Goal: Browse casually: Explore the website without a specific task or goal

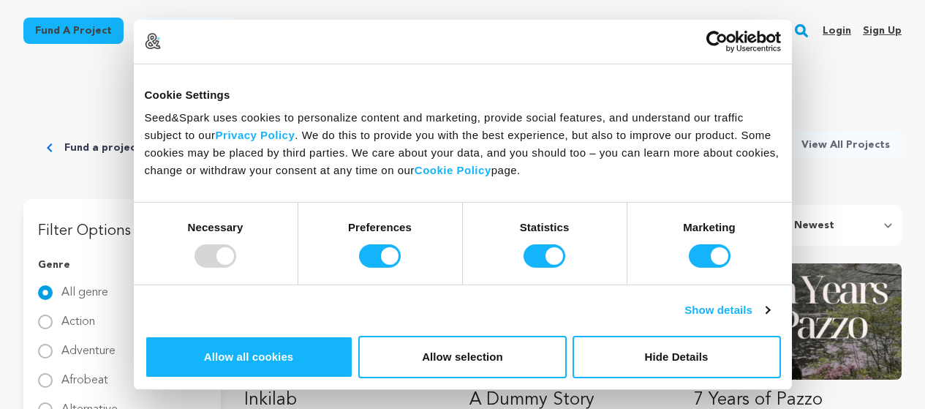
scroll to position [219, 0]
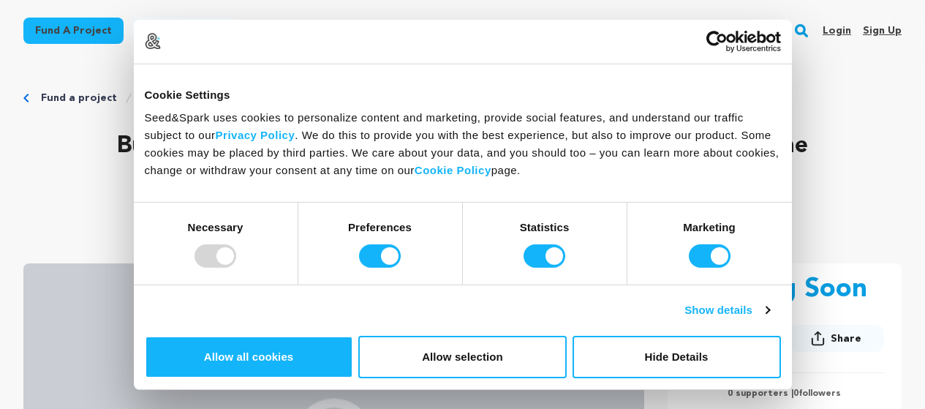
click at [627, 91] on div "Fund a project Project details" at bounding box center [462, 98] width 878 height 15
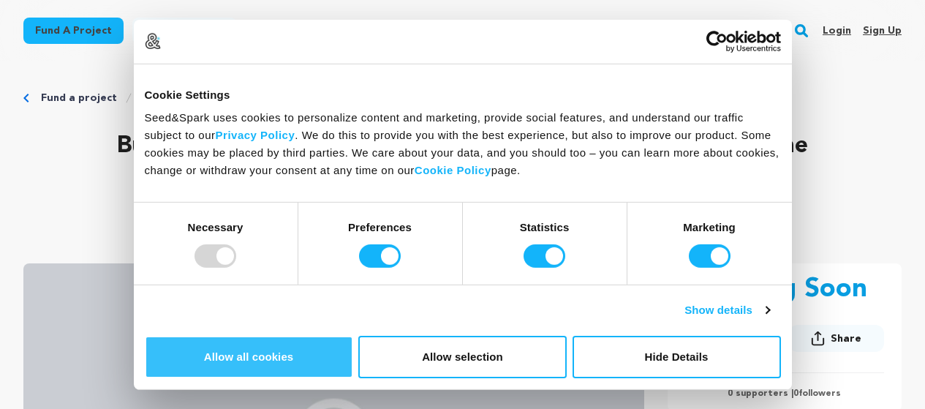
click at [353, 335] on button "Allow all cookies" at bounding box center [249, 356] width 208 height 42
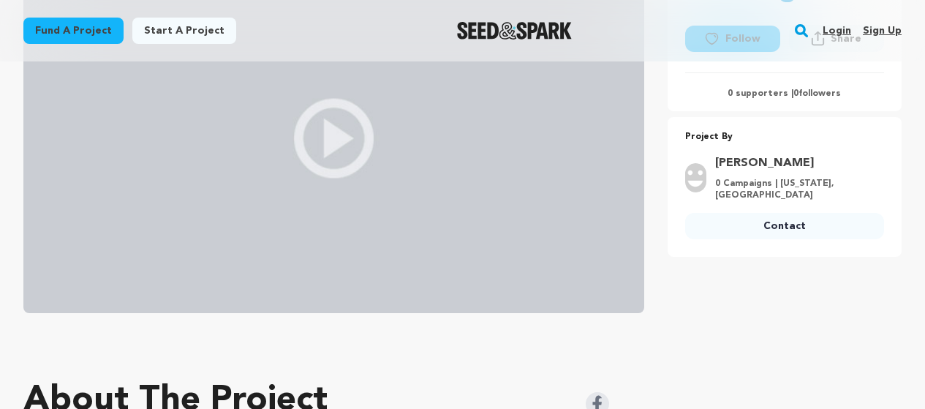
scroll to position [146, 0]
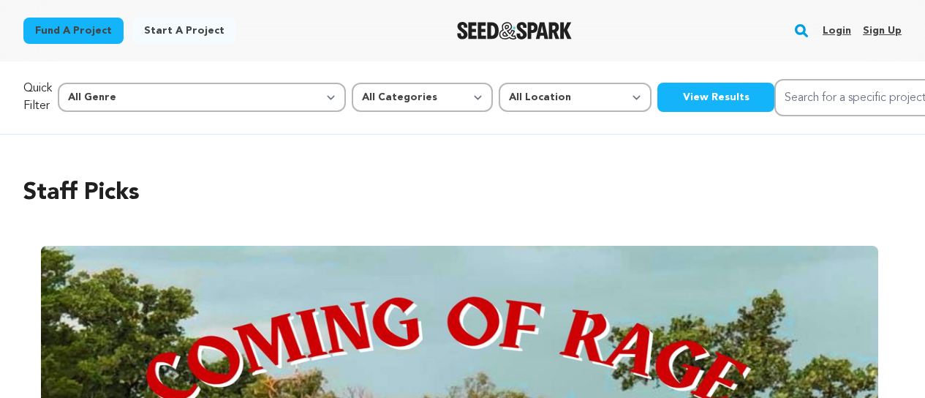
scroll to position [219, 0]
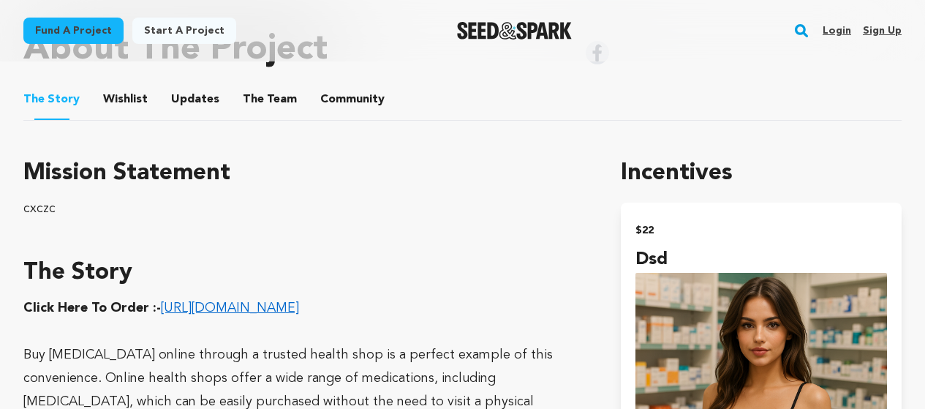
scroll to position [658, 0]
